Goal: Find contact information: Find contact information

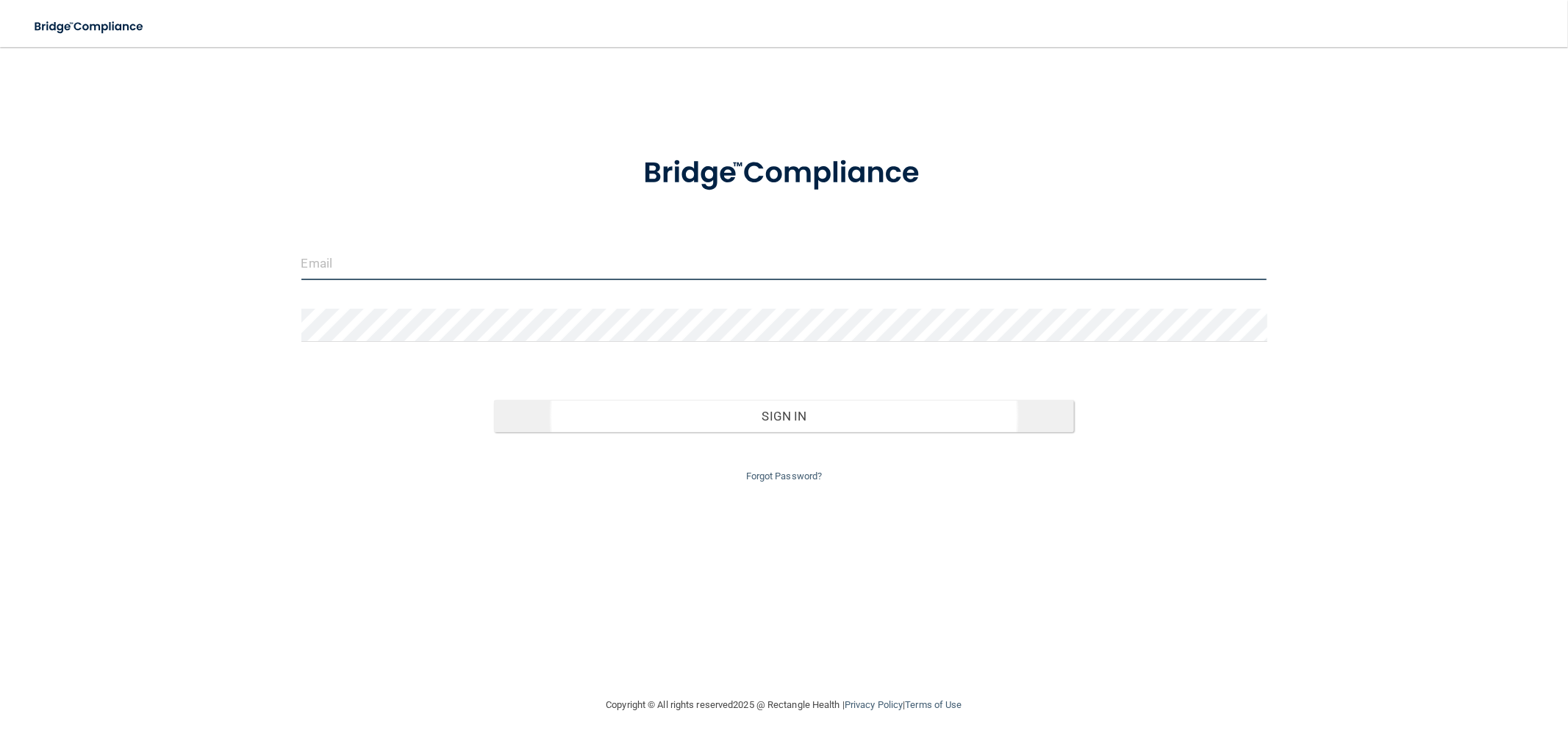
type input "[EMAIL_ADDRESS][DOMAIN_NAME]"
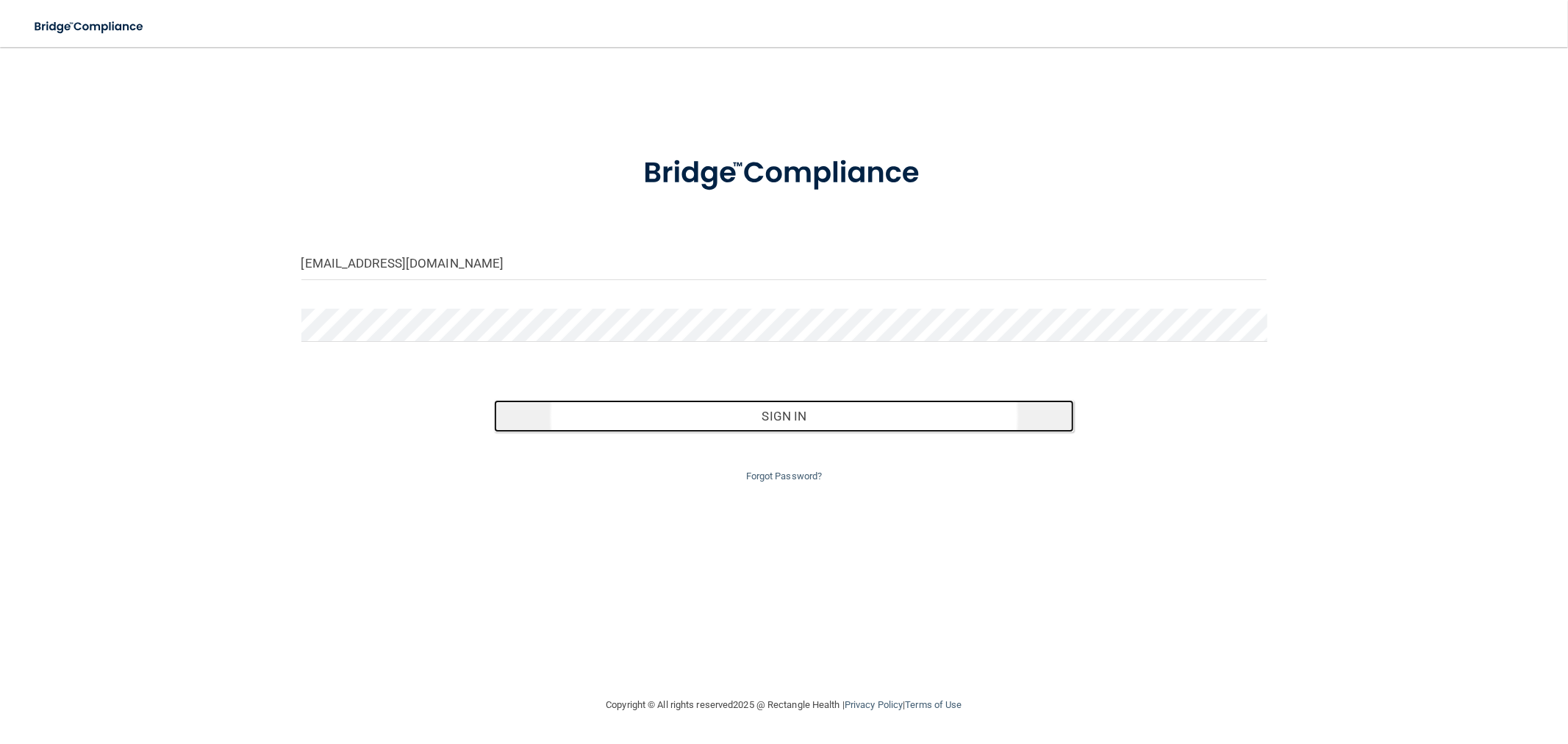
click at [726, 420] on button "Sign In" at bounding box center [784, 416] width 580 height 32
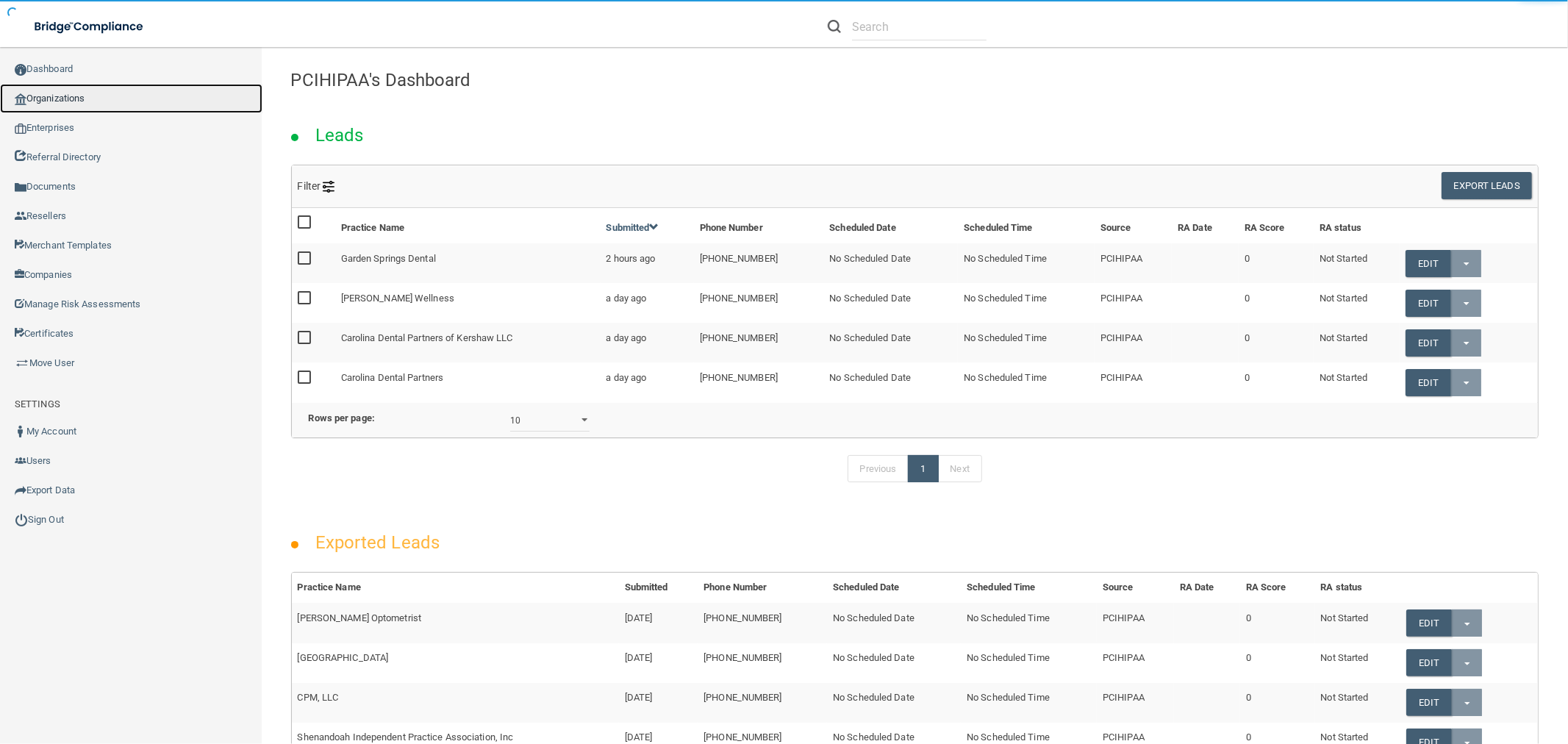
click at [53, 98] on link "Organizations" at bounding box center [131, 98] width 262 height 29
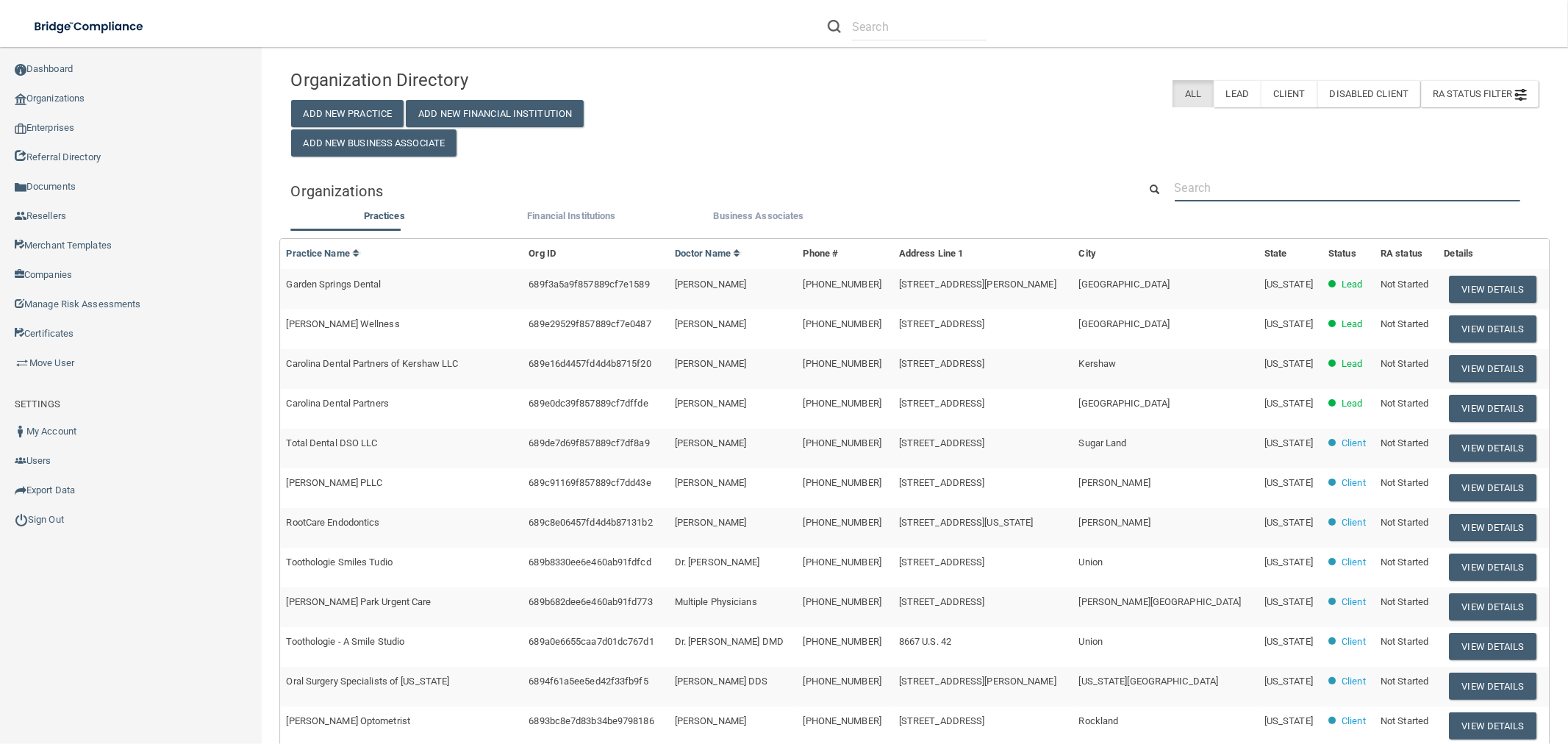
click at [1201, 178] on input "text" at bounding box center [1348, 187] width 346 height 27
paste input "[PERSON_NAME] D.D.S. Dental Group"
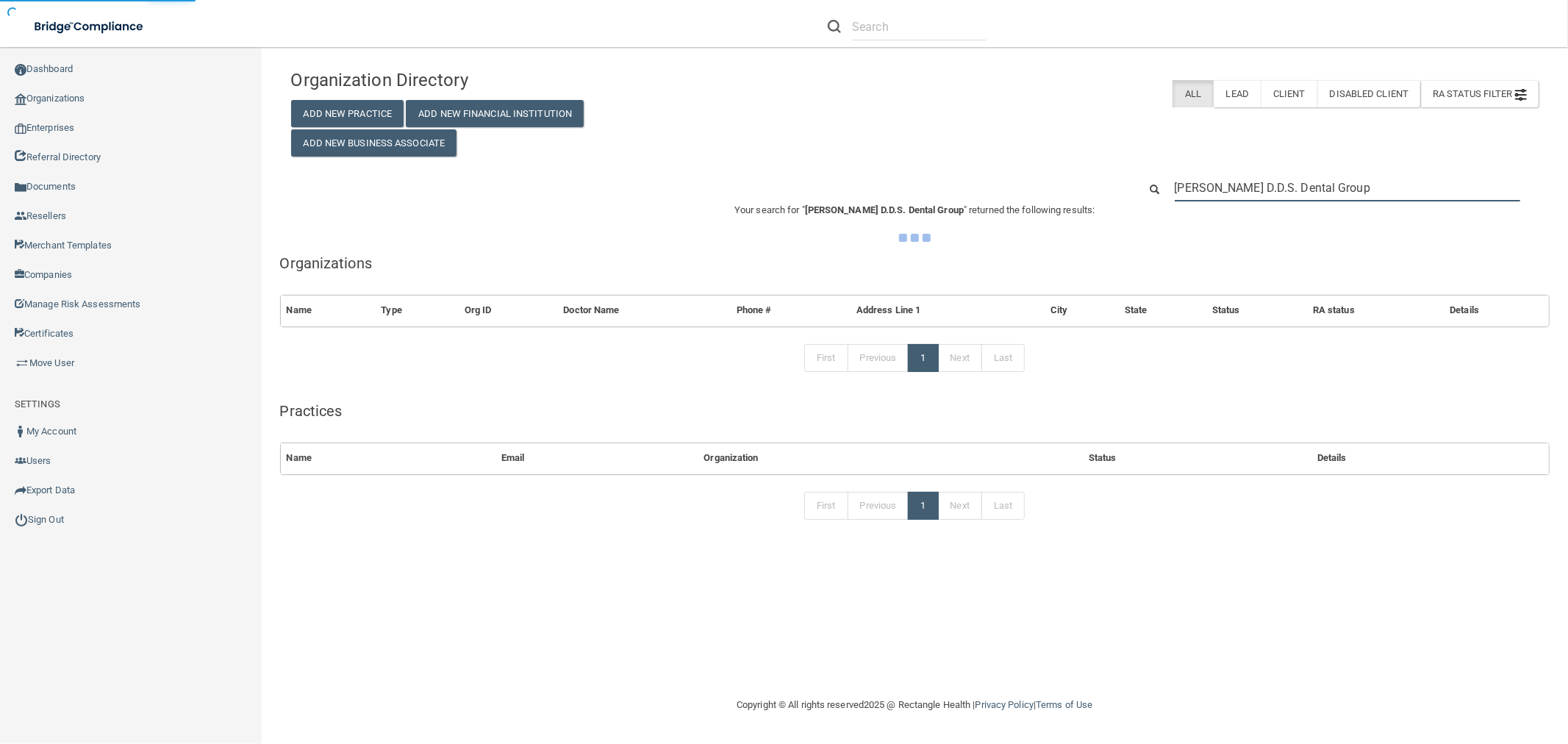
type input "[PERSON_NAME] D.D.S. Dental Group"
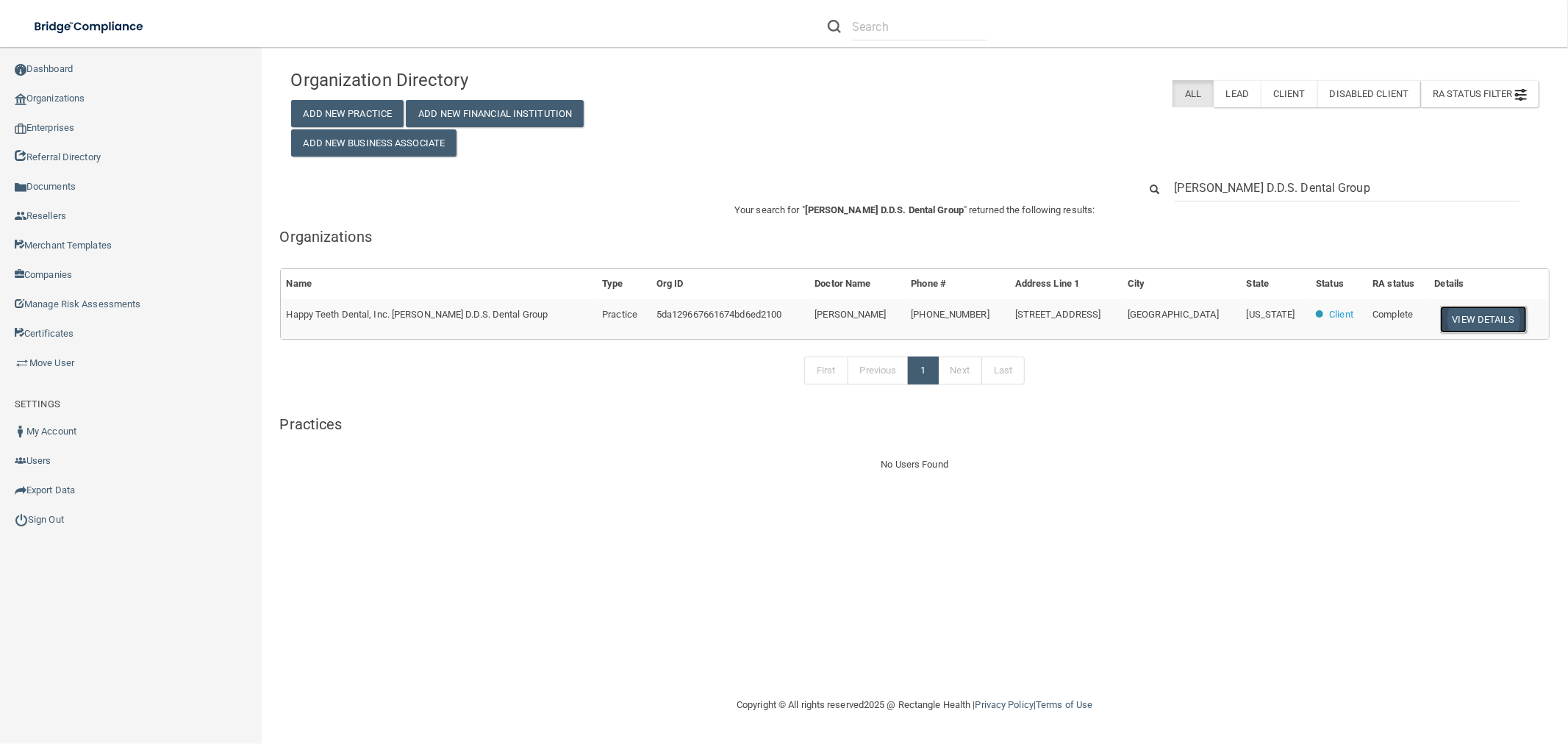
click at [1495, 321] on button "View Details" at bounding box center [1484, 320] width 86 height 27
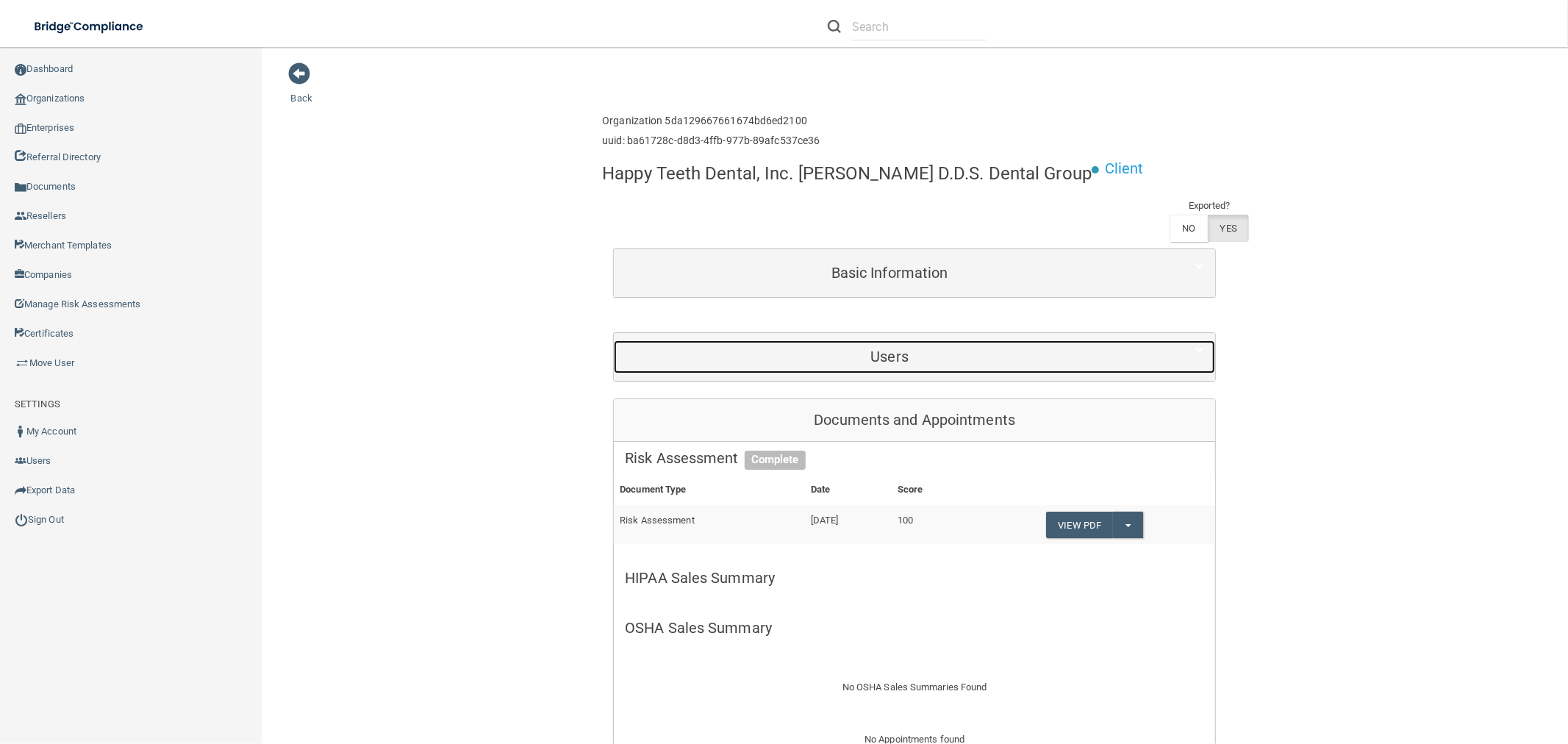
click at [909, 341] on div "Users" at bounding box center [889, 357] width 551 height 33
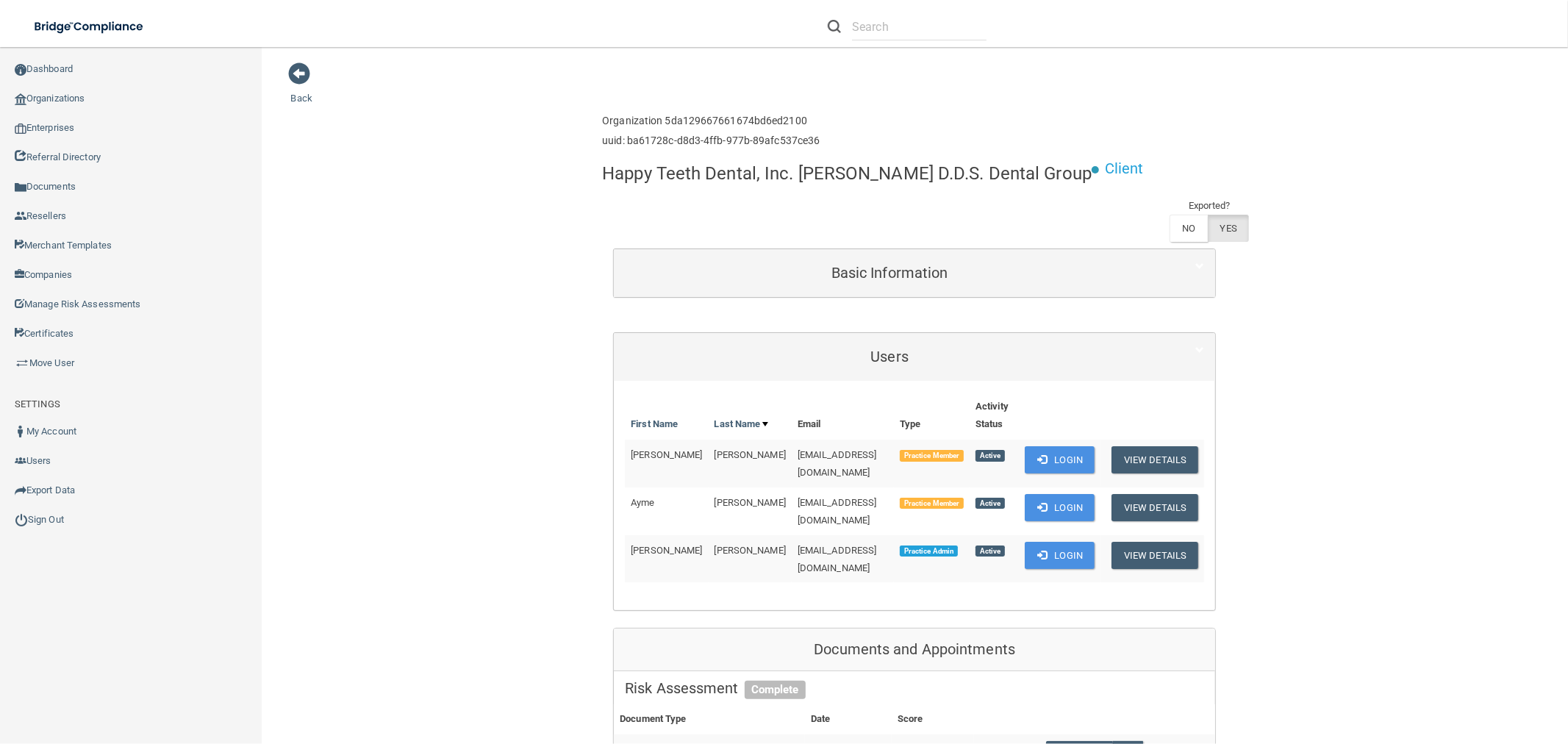
click at [798, 545] on span "[EMAIL_ADDRESS][DOMAIN_NAME]" at bounding box center [838, 559] width 80 height 29
copy td "[EMAIL_ADDRESS][DOMAIN_NAME]"
